Goal: Task Accomplishment & Management: Manage account settings

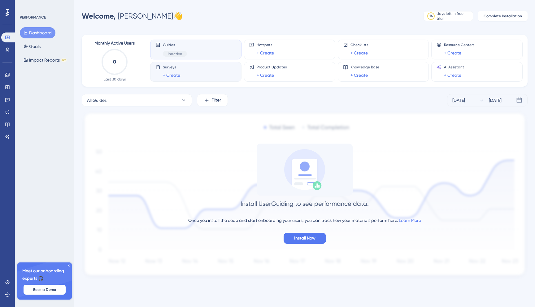
click at [180, 76] on div "Surveys + Create" at bounding box center [195, 72] width 81 height 14
click at [180, 53] on span "Inactive" at bounding box center [175, 53] width 14 height 5
drag, startPoint x: 180, startPoint y: 53, endPoint x: 202, endPoint y: 31, distance: 31.3
click at [202, 31] on div "Monthly Active Users 0 Last 30 days Guides Inactive Hotspots + Create Checklist…" at bounding box center [305, 153] width 446 height 252
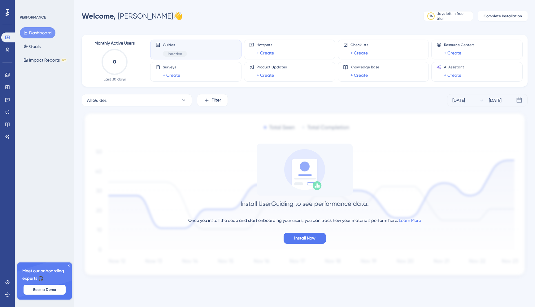
click at [194, 7] on div "Performance Users Engagement Widgets Feedback Product Updates Knowledge Base AI…" at bounding box center [267, 149] width 535 height 299
click at [181, 100] on icon at bounding box center [183, 100] width 6 height 6
click at [164, 152] on span "Activate" at bounding box center [165, 150] width 15 height 5
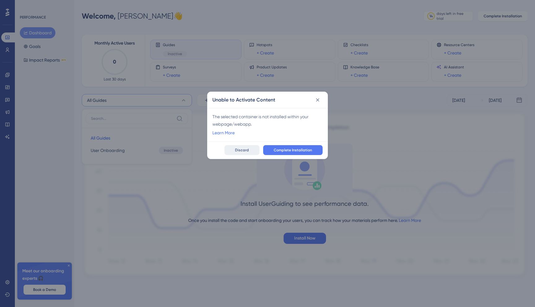
click at [249, 146] on button "Discard" at bounding box center [241, 150] width 35 height 10
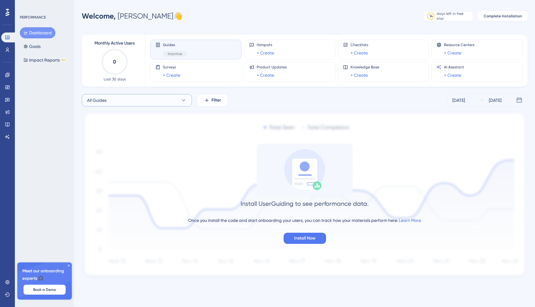
click at [156, 97] on button "All Guides" at bounding box center [137, 100] width 110 height 12
click at [108, 153] on span "User Onboarding" at bounding box center [108, 150] width 34 height 7
click at [148, 102] on button "User Onboarding" at bounding box center [137, 100] width 110 height 12
click at [154, 137] on button "All Guides All Guides" at bounding box center [137, 138] width 102 height 12
click at [183, 98] on icon at bounding box center [183, 100] width 6 height 6
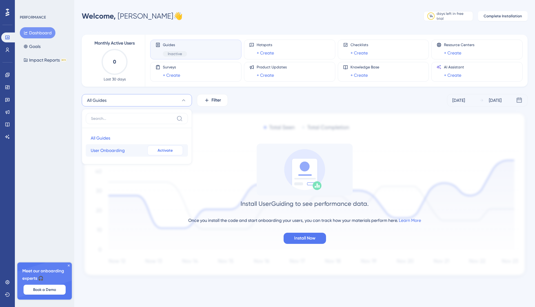
click at [171, 150] on span "Activate" at bounding box center [165, 150] width 15 height 5
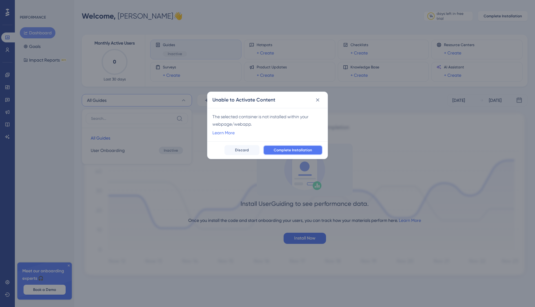
click at [283, 149] on span "Complete Installation" at bounding box center [293, 150] width 38 height 5
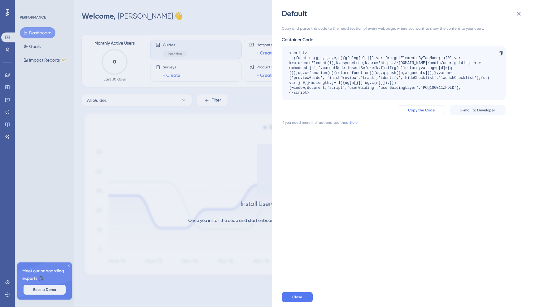
click at [430, 111] on span "Copy the Code" at bounding box center [421, 110] width 27 height 5
click at [412, 89] on div "<script> (function(g,u,i,d,e,s){g[e]=g[e]||[];var f=u.getElementsByTagName(i)[0…" at bounding box center [390, 73] width 203 height 45
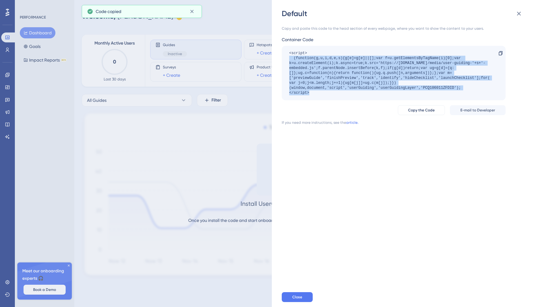
click at [412, 89] on div "<script> (function(g,u,i,d,e,s){g[e]=g[e]||[];var f=u.getElementsByTagName(i)[0…" at bounding box center [390, 73] width 203 height 45
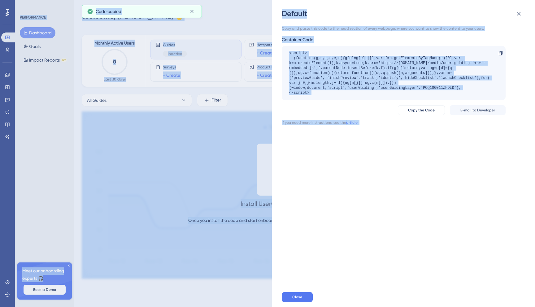
click at [420, 85] on div "<script> (function(g,u,i,d,e,s){g[e]=g[e]||[];var f=u.getElementsByTagName(i)[0…" at bounding box center [390, 73] width 203 height 45
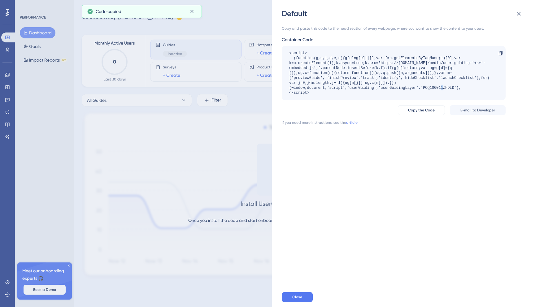
click at [420, 85] on div "<script> (function(g,u,i,d,e,s){g[e]=g[e]||[];var f=u.getElementsByTagName(i)[0…" at bounding box center [390, 73] width 203 height 45
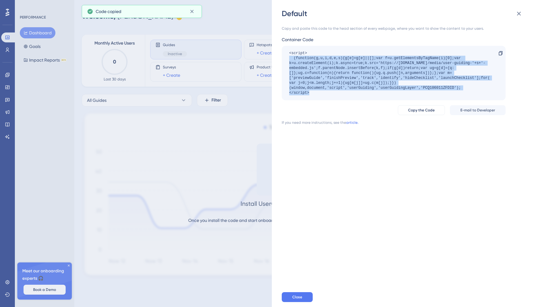
click at [420, 85] on div "<script> (function(g,u,i,d,e,s){g[e]=g[e]||[];var f=u.getElementsByTagName(i)[0…" at bounding box center [390, 73] width 203 height 45
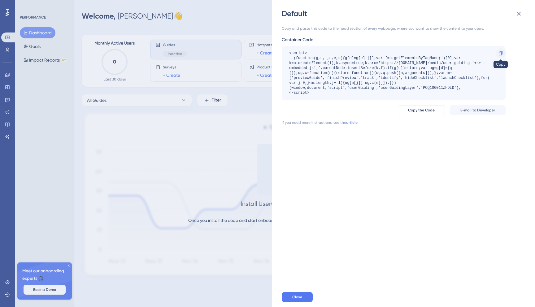
click at [502, 50] on div at bounding box center [501, 53] width 10 height 10
click at [503, 52] on icon at bounding box center [500, 53] width 5 height 5
click at [501, 52] on icon at bounding box center [500, 53] width 5 height 5
click at [520, 14] on icon at bounding box center [518, 13] width 7 height 7
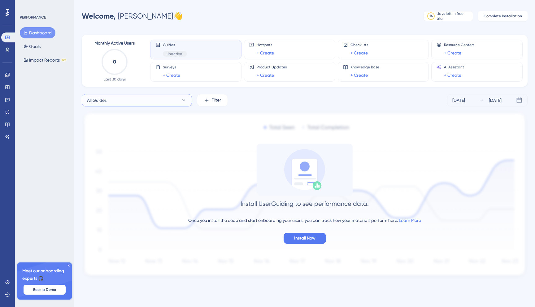
click at [176, 100] on button "All Guides" at bounding box center [137, 100] width 110 height 12
click at [178, 153] on button "Activate" at bounding box center [165, 150] width 36 height 10
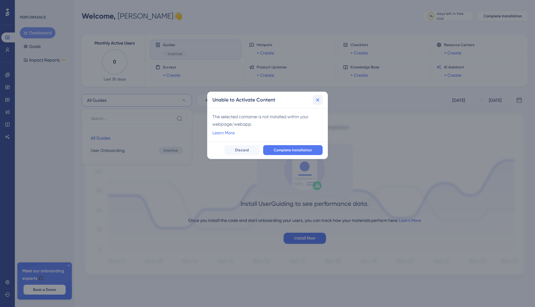
click at [321, 99] on button at bounding box center [318, 100] width 10 height 10
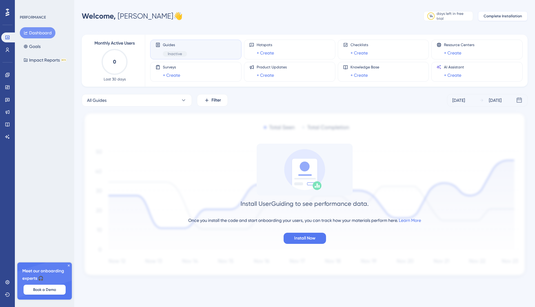
click at [499, 17] on span "Complete Installation" at bounding box center [502, 16] width 38 height 5
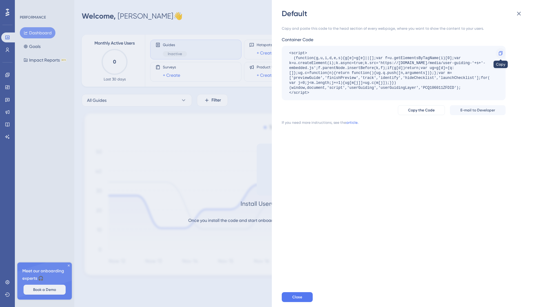
click at [500, 52] on icon at bounding box center [500, 53] width 5 height 5
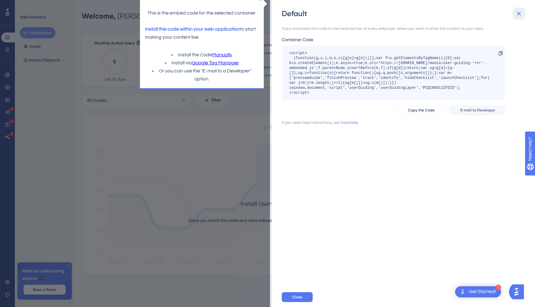
click at [519, 15] on icon at bounding box center [519, 14] width 4 height 4
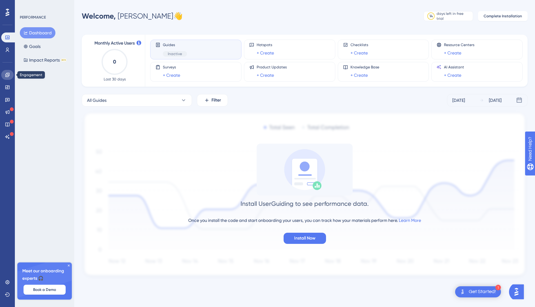
click at [7, 75] on icon at bounding box center [7, 74] width 5 height 5
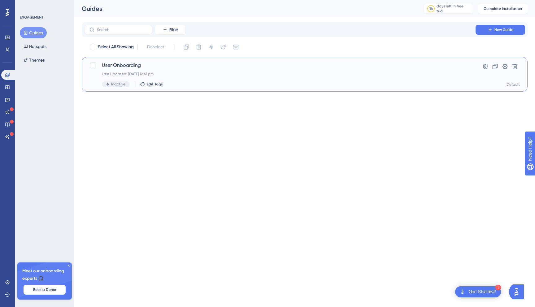
click at [180, 71] on div "User Onboarding Last Updated: 02 Sept 2025 12:41 pm Inactive Edit Tags" at bounding box center [280, 74] width 356 height 25
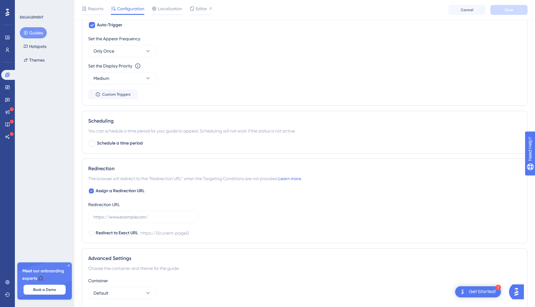
scroll to position [145, 0]
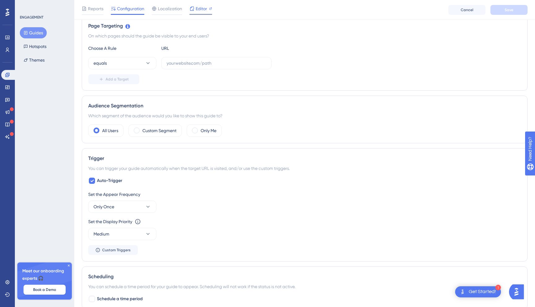
click at [205, 12] on span "Editor" at bounding box center [201, 8] width 11 height 7
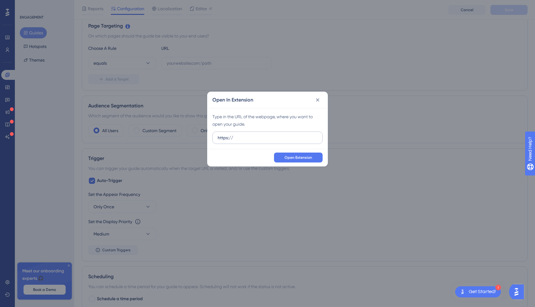
click at [292, 139] on input "https://" at bounding box center [268, 137] width 100 height 7
paste input "https://staging.d2rvx0f5p0bbnp.amplifyapp.com/"
type input "https://https://staging.d2rvx0f5p0bbnp.amplifyapp.com/"
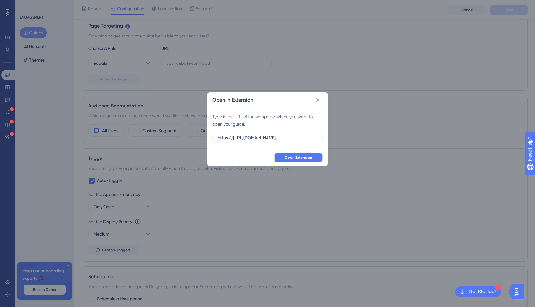
click at [301, 159] on span "Open Extension" at bounding box center [298, 157] width 28 height 5
click at [319, 100] on icon at bounding box center [317, 100] width 6 height 6
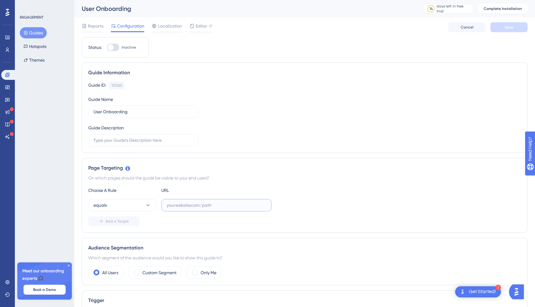
click at [187, 208] on input "text" at bounding box center [217, 205] width 100 height 7
paste input "https://staging.d2rvx0f5p0bbnp.amplifyapp.com/"
type input "https://staging.d2rvx0f5p0bbnp.amplifyapp.com/"
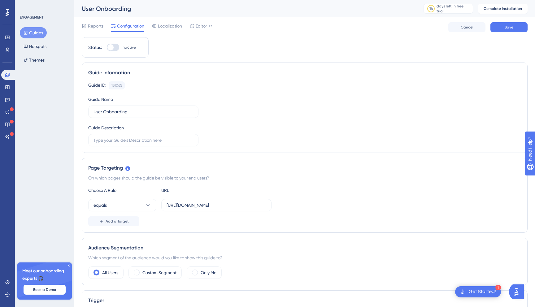
click at [199, 225] on div "Add a Target" at bounding box center [304, 221] width 433 height 10
click at [500, 27] on button "Save" at bounding box center [508, 27] width 37 height 10
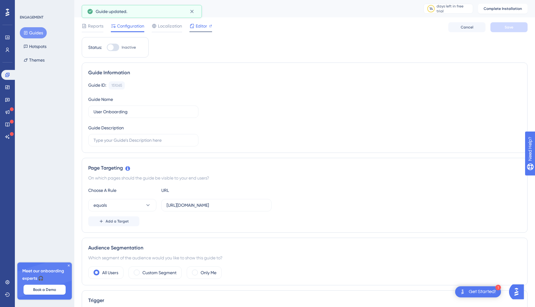
click at [204, 30] on div "Editor" at bounding box center [200, 27] width 23 height 10
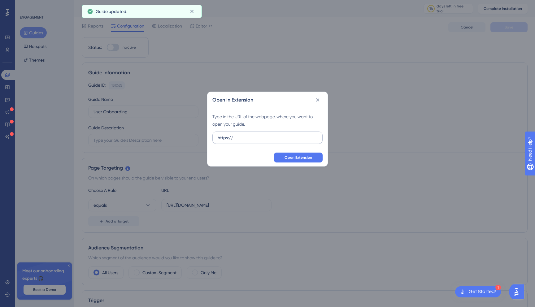
click at [262, 139] on input "https://" at bounding box center [268, 137] width 100 height 7
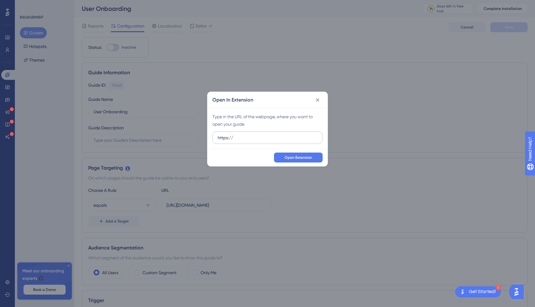
click at [267, 138] on input "https://" at bounding box center [268, 137] width 100 height 7
type input "https://https://staging.d2rvx0f5p0bbnp.amplifyapp.com/"
click at [303, 162] on button "Open Extension" at bounding box center [298, 158] width 49 height 10
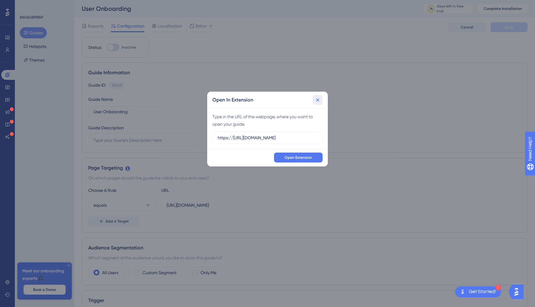
click at [321, 97] on button at bounding box center [318, 100] width 10 height 10
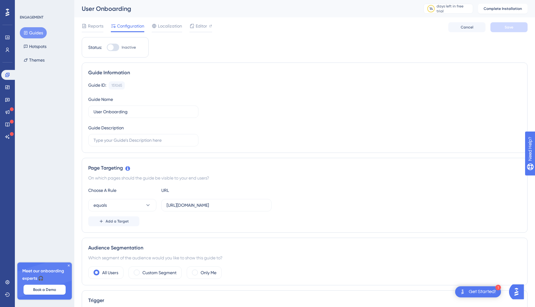
click at [112, 46] on div at bounding box center [110, 47] width 6 height 6
click at [107, 47] on input "Inactive" at bounding box center [106, 47] width 0 height 0
checkbox input "false"
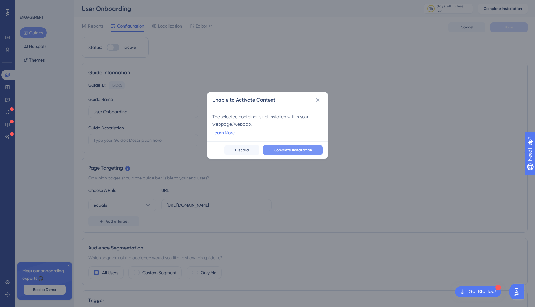
click at [318, 149] on button "Complete Installation" at bounding box center [292, 150] width 59 height 10
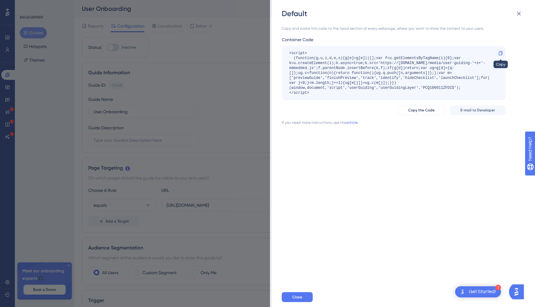
click at [497, 56] on div at bounding box center [501, 53] width 10 height 10
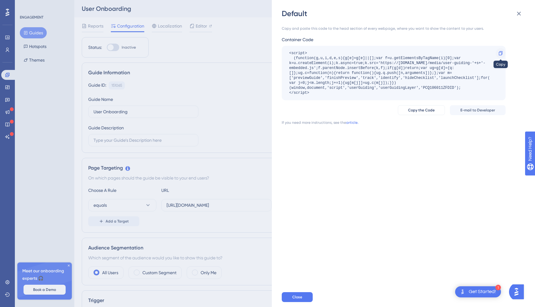
click at [502, 54] on icon at bounding box center [501, 53] width 4 height 4
click at [463, 105] on div "Copy and paste this code to the head section of every webpage, where you want t…" at bounding box center [394, 75] width 224 height 99
click at [439, 110] on button "Copy the Code" at bounding box center [421, 110] width 47 height 10
click at [522, 13] on icon at bounding box center [518, 13] width 7 height 7
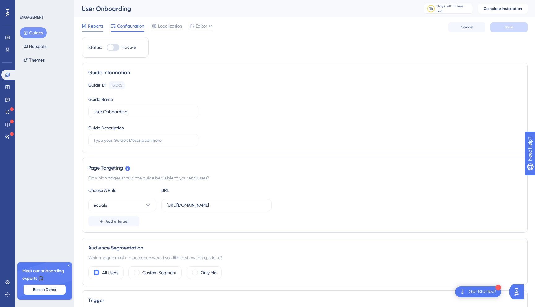
click at [94, 26] on span "Reports" at bounding box center [95, 25] width 15 height 7
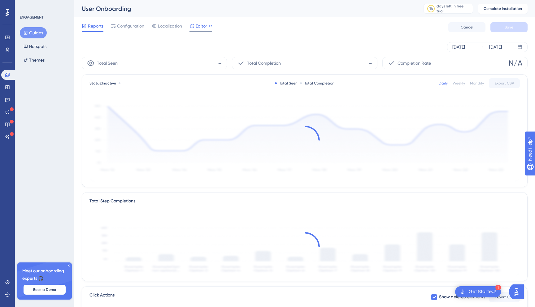
click at [200, 26] on span "Editor" at bounding box center [201, 25] width 11 height 7
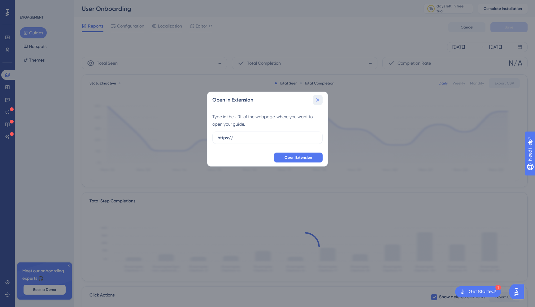
click at [316, 100] on icon at bounding box center [317, 100] width 6 height 6
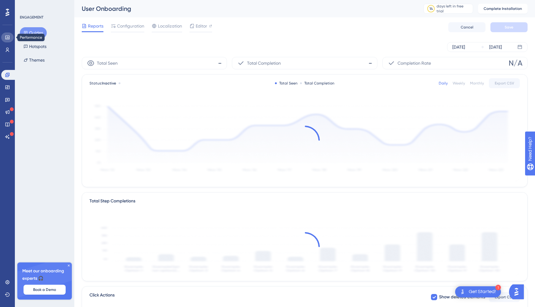
click at [7, 41] on link at bounding box center [7, 38] width 12 height 10
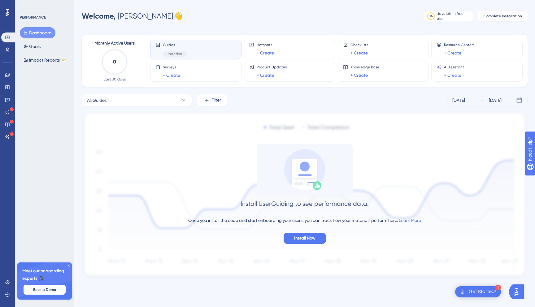
click at [4, 13] on div at bounding box center [7, 12] width 10 height 10
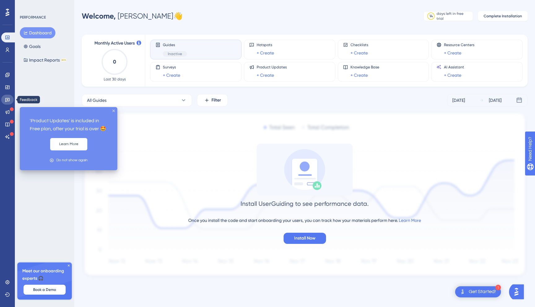
click at [10, 101] on link at bounding box center [7, 100] width 12 height 10
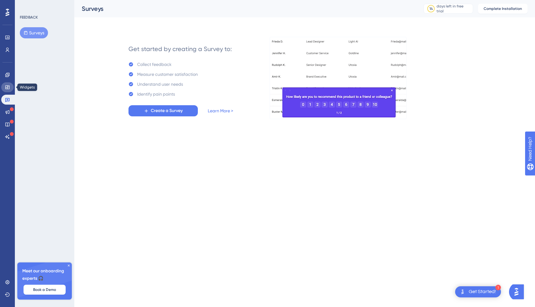
click at [11, 86] on link at bounding box center [7, 87] width 12 height 10
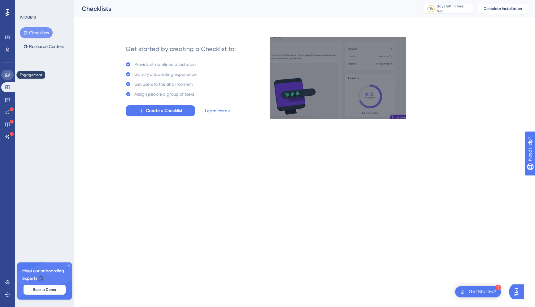
click at [7, 74] on icon at bounding box center [7, 74] width 5 height 5
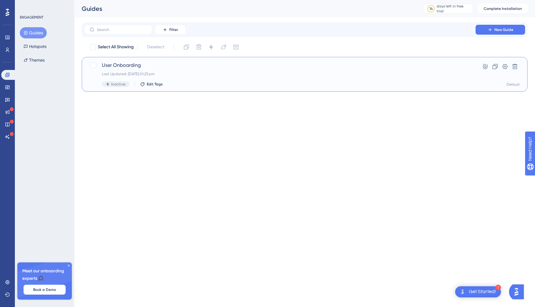
click at [195, 76] on div "User Onboarding Last Updated: 02 Sept 2025 01:23 pm Inactive Edit Tags" at bounding box center [280, 74] width 356 height 25
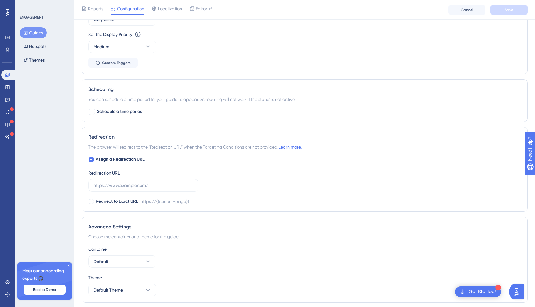
scroll to position [352, 0]
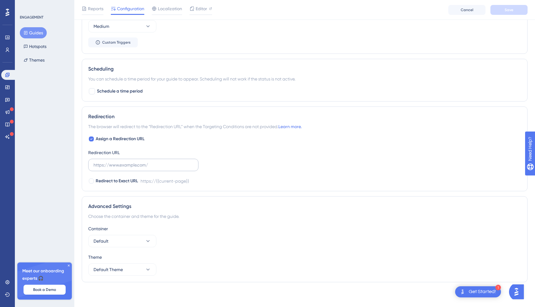
click at [163, 170] on label at bounding box center [143, 165] width 110 height 12
click at [163, 168] on input "text" at bounding box center [143, 165] width 100 height 7
paste input "<script> (function(g,u,i,d,e,s){g[e]=g[e]||[];var f=u.getElementsByTagName(i)[0…"
type input "<script> (function(g,u,i,d,e,s){g[e]=g[e]||[];var f=u.getElementsByTagName(i)[0…"
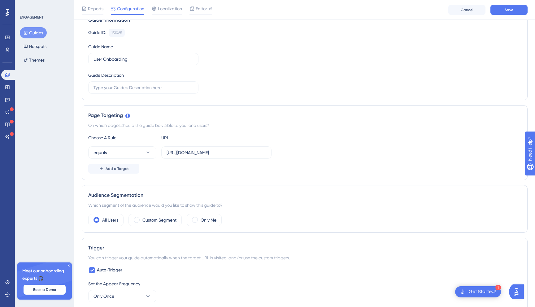
scroll to position [50, 0]
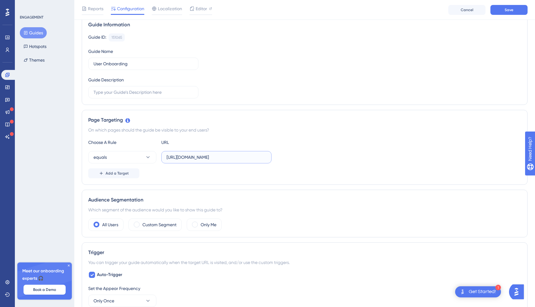
click at [191, 155] on input "https://staging.d2rvx0f5p0bbnp.amplifyapp.com/" at bounding box center [217, 157] width 100 height 7
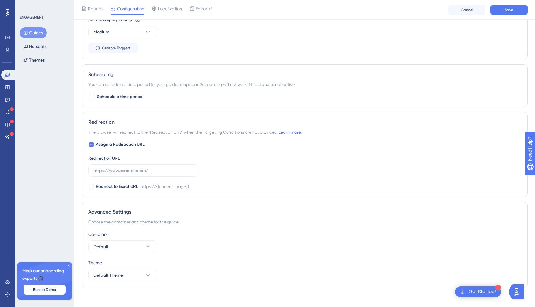
scroll to position [348, 0]
click at [141, 171] on input "text" at bounding box center [143, 169] width 100 height 7
paste input "https://staging.d2rvx0f5p0bbnp.amplifyapp.com/"
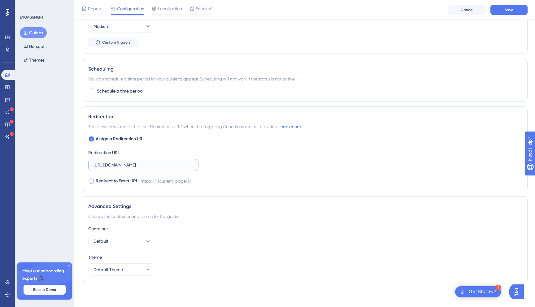
type input "https://staging.d2rvx0f5p0bbnp.amplifyapp.com/"
click at [133, 178] on span "Redirect to Exact URL" at bounding box center [117, 180] width 42 height 7
checkbox input "true"
click at [520, 9] on button "Save" at bounding box center [508, 10] width 37 height 10
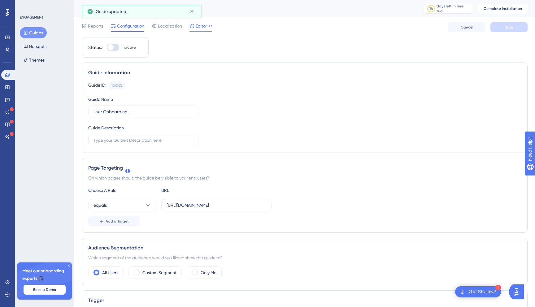
click at [196, 29] on span "Editor" at bounding box center [201, 25] width 11 height 7
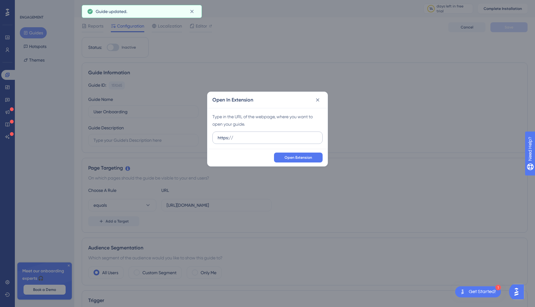
click at [256, 139] on input "https://" at bounding box center [268, 137] width 100 height 7
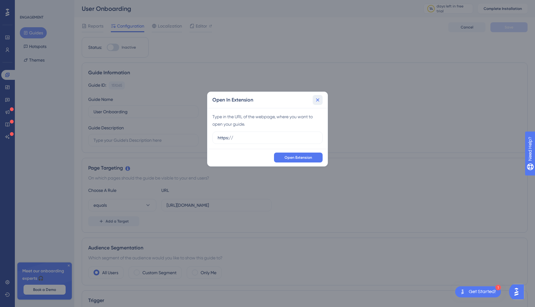
click at [320, 96] on button at bounding box center [318, 100] width 10 height 10
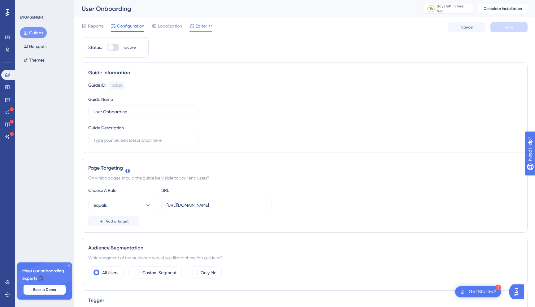
click at [194, 31] on div "Editor" at bounding box center [200, 27] width 23 height 10
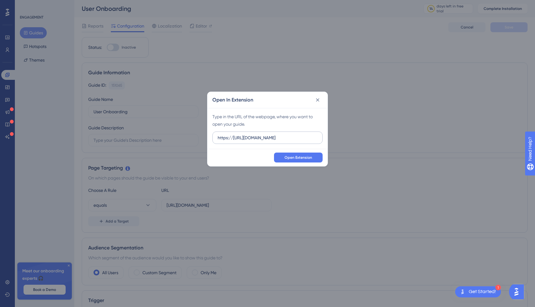
scroll to position [0, 17]
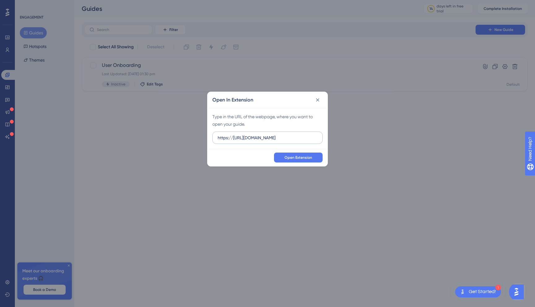
click at [253, 137] on input "https://https://staging.d2rvx0f5p0bbnp.amplifyapp.com/" at bounding box center [268, 137] width 100 height 7
drag, startPoint x: 236, startPoint y: 137, endPoint x: 264, endPoint y: 136, distance: 27.2
click at [264, 136] on input "https://https://staging.d2rvx0f5p0bbnp.amplifyapp.com/" at bounding box center [268, 137] width 100 height 7
type input "https://staging.d2rvx0f5p0bbnp.amplifyapp.com/"
click at [316, 101] on icon at bounding box center [317, 99] width 3 height 3
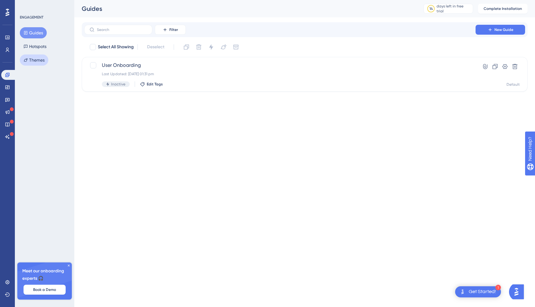
click at [22, 62] on button "Themes" at bounding box center [34, 59] width 28 height 11
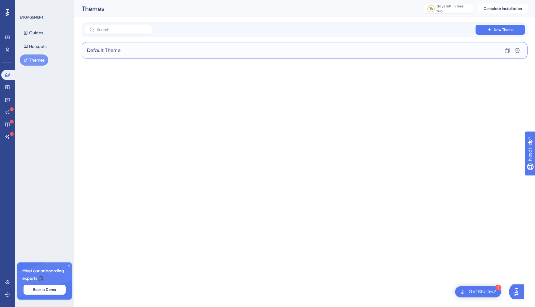
click at [140, 53] on div "Default Theme Clone Settings" at bounding box center [305, 50] width 446 height 17
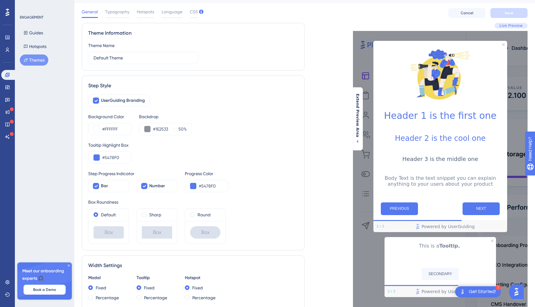
scroll to position [20, 0]
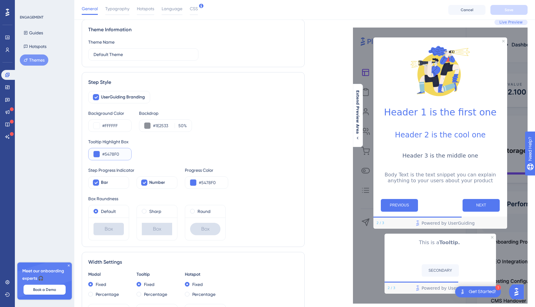
click at [118, 155] on input "#5478F0" at bounding box center [114, 153] width 24 height 7
paste input "F5D469"
type input "#F5D469"
click at [169, 154] on div "Tooltip Highlight Box #F5D469" at bounding box center [193, 149] width 210 height 22
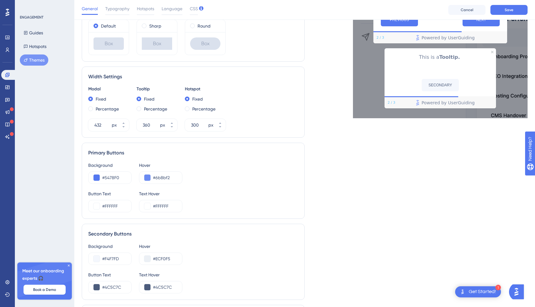
scroll to position [234, 0]
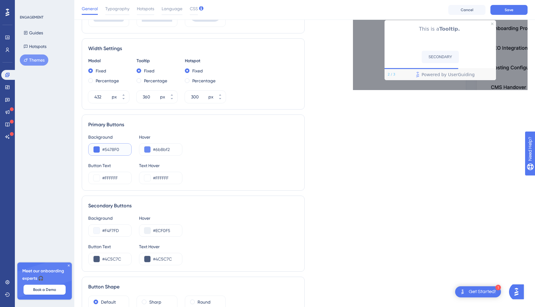
click at [111, 148] on input "#5478F0" at bounding box center [114, 149] width 24 height 7
paste input "F5D469"
type input "#F5D469"
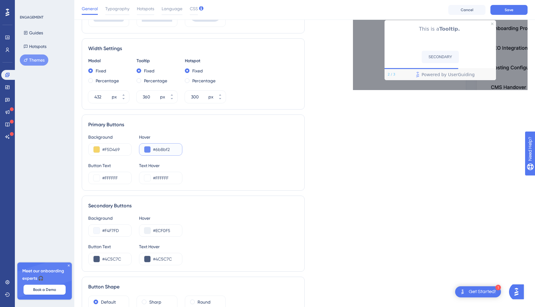
click at [165, 150] on input "#6b8bf2" at bounding box center [165, 149] width 24 height 7
paste input "F5D469"
type input "#F5D469"
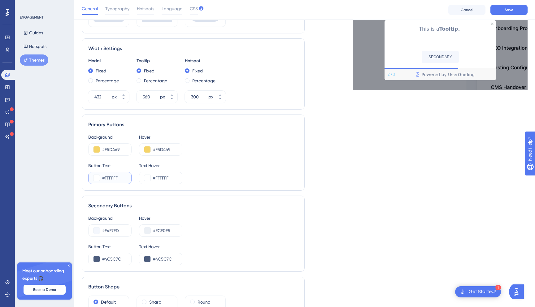
click at [118, 178] on input "#FFFFFF" at bounding box center [114, 177] width 24 height 7
click at [114, 178] on input "#313131" at bounding box center [114, 177] width 24 height 7
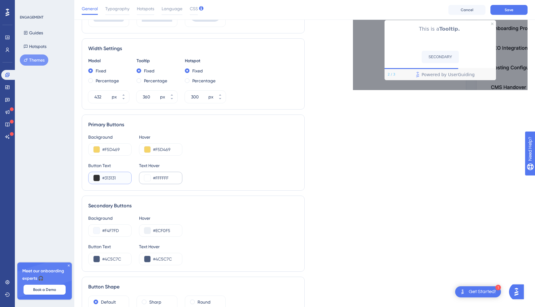
type input "#313131"
click at [164, 178] on input "#FFFFFF" at bounding box center [165, 177] width 24 height 7
paste input "313131"
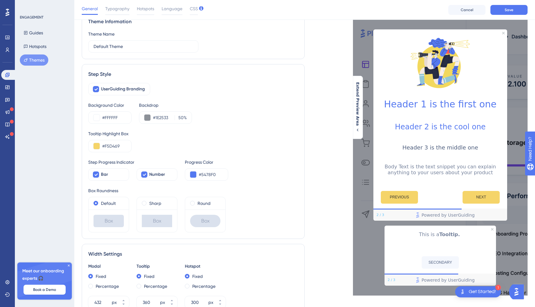
scroll to position [0, 0]
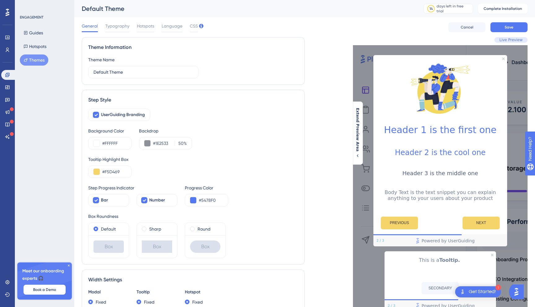
type input "#313131"
click at [315, 137] on div "Live Preview Header 1 is the first one Header 2 is the cool one Header 3 is the…" at bounding box center [416, 305] width 223 height 537
click at [93, 142] on button at bounding box center [96, 143] width 6 height 6
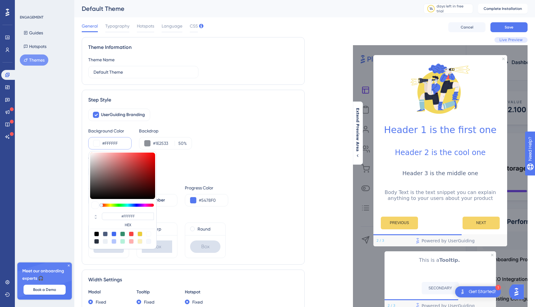
type input "#bdbcbc"
type input "#BDBCBC"
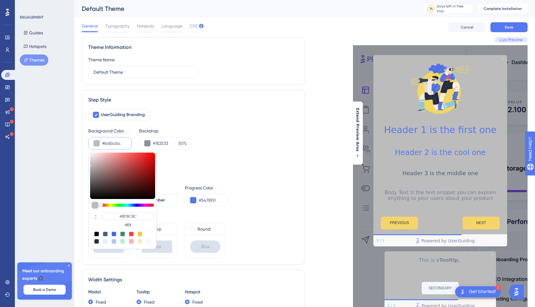
click at [90, 165] on div at bounding box center [122, 176] width 65 height 46
type input "#bbbaba"
type input "#BBBABA"
type input "#afaeae"
type input "#AFAEAE"
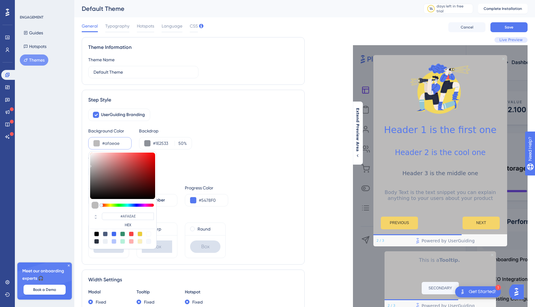
type input "#a8a7a7"
type input "#A8A7A7"
type input "#929292"
type input "#888787"
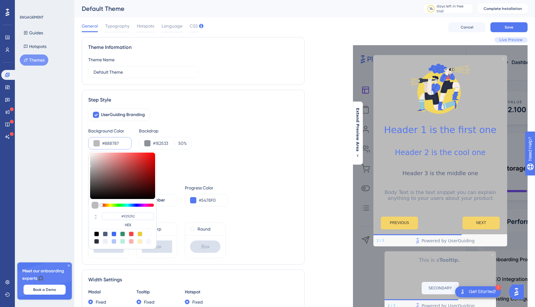
type input "#888787"
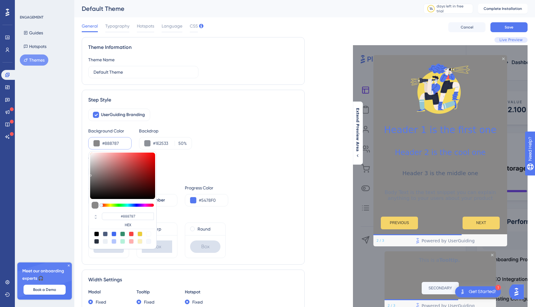
type input "#757575"
type input "#707070"
type input "#636262"
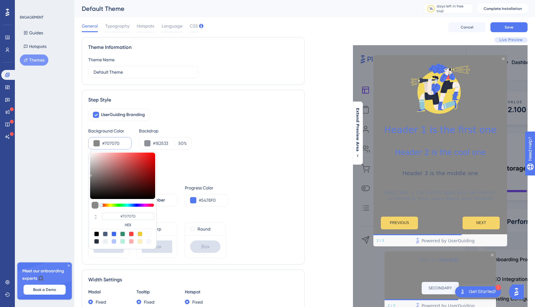
type input "#636262"
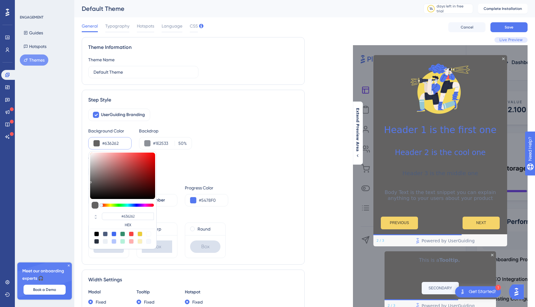
type input "#616060"
type input "#5f5f5f"
type input "#5F5F5F"
type input "#525252"
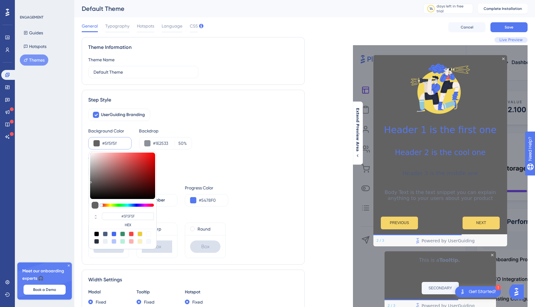
type input "#525252"
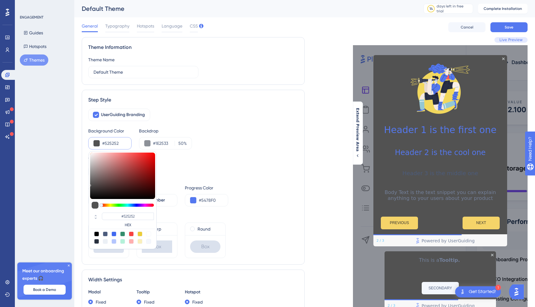
type input "#4e4e4e"
type input "#4E4E4E"
type input "#505050"
type input "#444444"
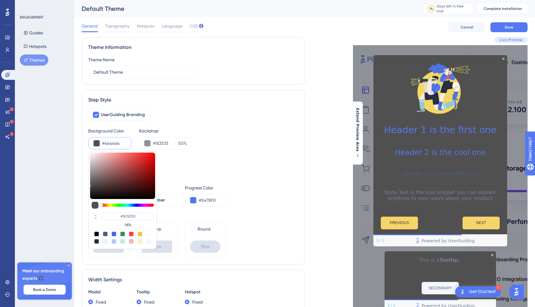
type input "#444444"
type input "#3d3d3d"
type input "#3D3D3D"
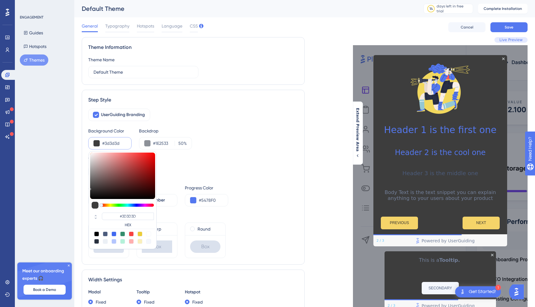
type input "#383838"
type input "#353535"
type input "#303030"
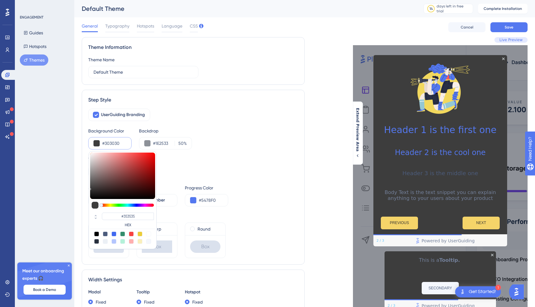
type input "#303030"
type input "#2c2c2c"
type input "#2C2C2C"
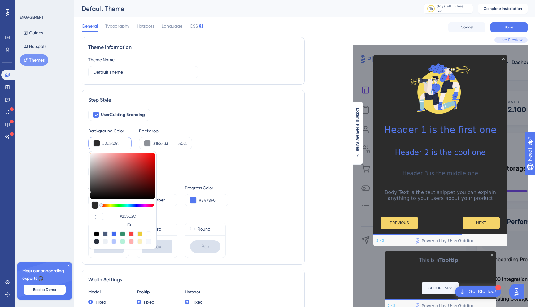
type input "#252525"
type input "#242424"
type input "#1f1f1f"
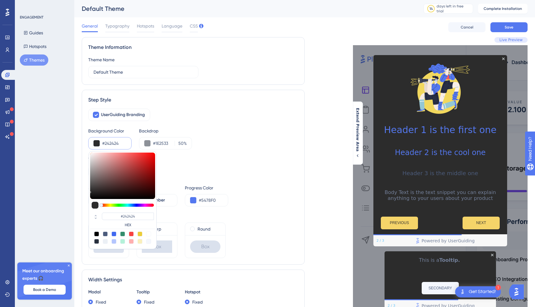
type input "#1F1F1F"
type input "#191919"
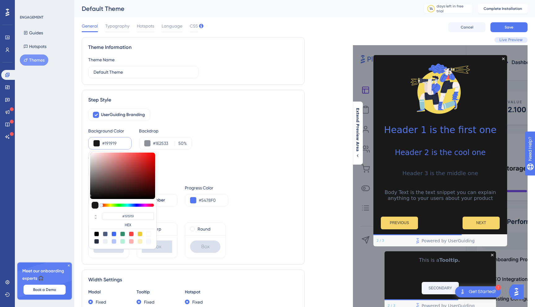
type input "#141414"
type input "#111111"
type input "#0f0f0f"
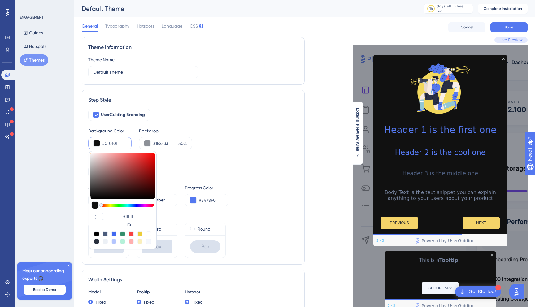
type input "#0F0F0F"
type input "#0c0c0c"
type input "#0C0C0C"
type input "#0a0a0a"
type input "#0A0A0A"
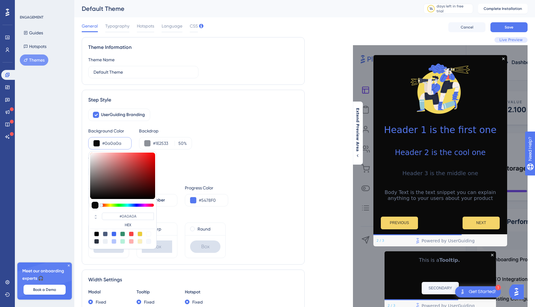
type input "#030303"
type input "#020202"
type input "#070707"
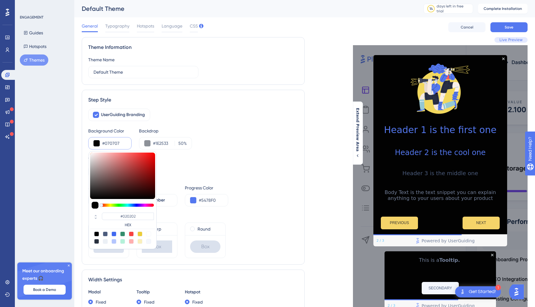
type input "#070707"
type input "#0c0c0c"
type input "#0C0C0C"
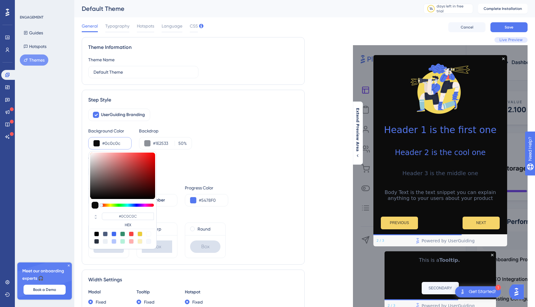
type input "#0e0e0e"
type input "#0E0E0E"
type input "#0f0f0f"
type input "#0F0F0F"
type input "#111111"
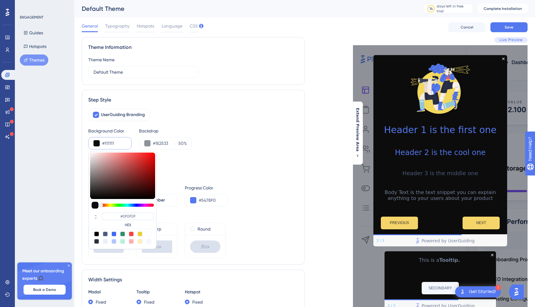
type input "#111111"
type input "#131313"
type input "#111111"
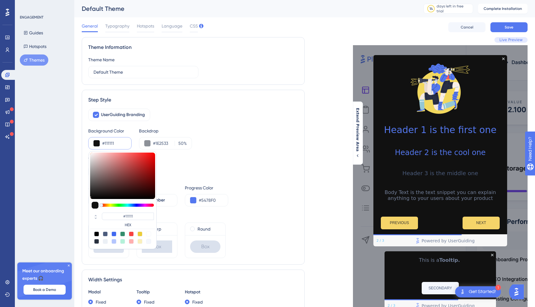
drag, startPoint x: 90, startPoint y: 165, endPoint x: 89, endPoint y: 196, distance: 31.3
click at [89, 196] on div "#111111 HEX" at bounding box center [123, 200] width 68 height 98
click at [220, 115] on div "UserGuiding Branding" at bounding box center [193, 115] width 210 height 12
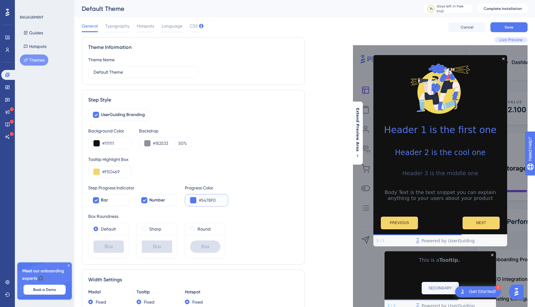
click at [210, 201] on input "#5478F0" at bounding box center [211, 200] width 24 height 7
paste input "313131"
click at [209, 200] on input "#F5D49" at bounding box center [211, 200] width 24 height 7
click at [211, 201] on input "#F5D49" at bounding box center [211, 200] width 24 height 7
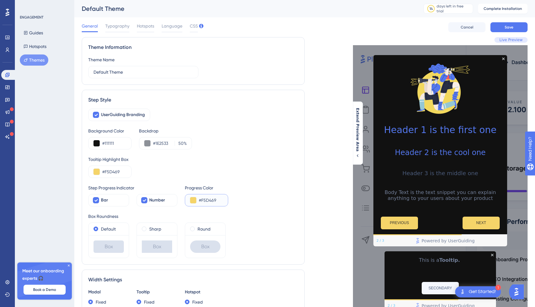
type input "#F5D469"
click at [264, 216] on div "Box Roundness" at bounding box center [193, 216] width 210 height 7
click at [501, 26] on button "Save" at bounding box center [508, 27] width 37 height 10
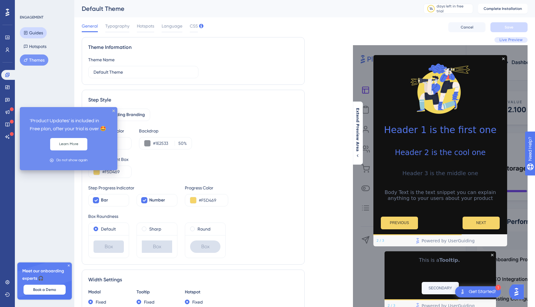
click at [29, 31] on button "Guides" at bounding box center [33, 32] width 27 height 11
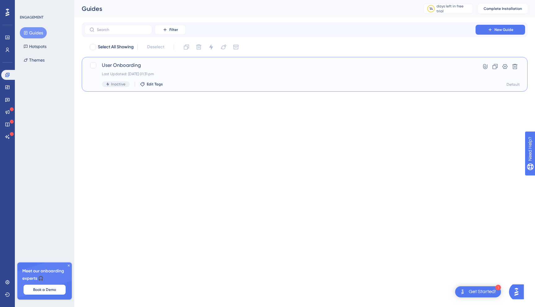
click at [162, 79] on div "User Onboarding Last Updated: 02 Sept 2025 01:31 pm Inactive Edit Tags" at bounding box center [280, 74] width 356 height 25
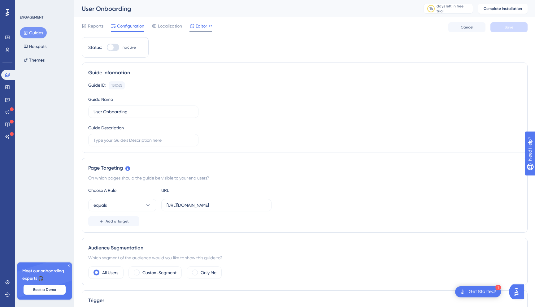
click at [207, 28] on div "Editor" at bounding box center [200, 25] width 23 height 7
click at [204, 26] on span "Editor" at bounding box center [201, 25] width 11 height 7
click at [202, 31] on div "Editor" at bounding box center [200, 27] width 23 height 10
